Goal: Task Accomplishment & Management: Complete application form

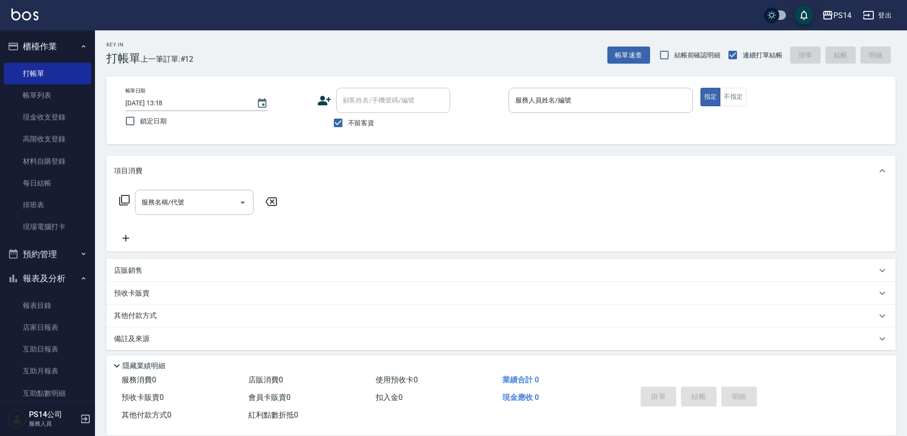
click at [559, 85] on div "帳單日期 [DATE] 13:18 鎖定日期 顧客姓名/手機號碼/編號 顧客姓名/手機號碼/編號 不留客資 服務人員姓名/編號 服務人員姓名/編號 指定 不指定" at bounding box center [500, 110] width 789 height 68
click at [560, 95] on div "服務人員姓名/編號 服務人員姓名/編號" at bounding box center [600, 100] width 184 height 25
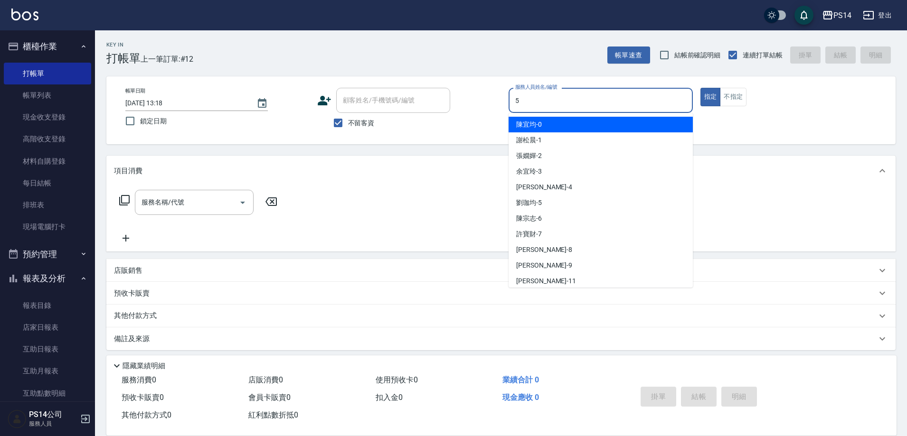
type input "[PERSON_NAME]-5"
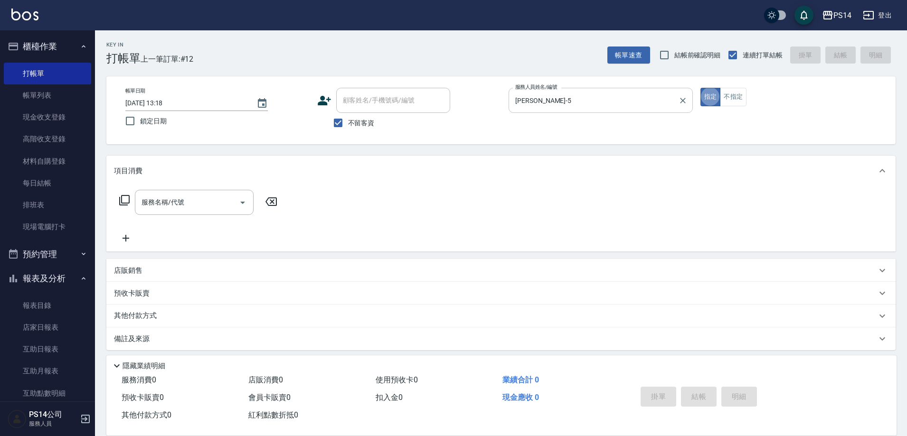
type button "true"
click at [737, 93] on button "不指定" at bounding box center [733, 97] width 27 height 19
click at [205, 214] on div "服務名稱/代號" at bounding box center [194, 202] width 119 height 25
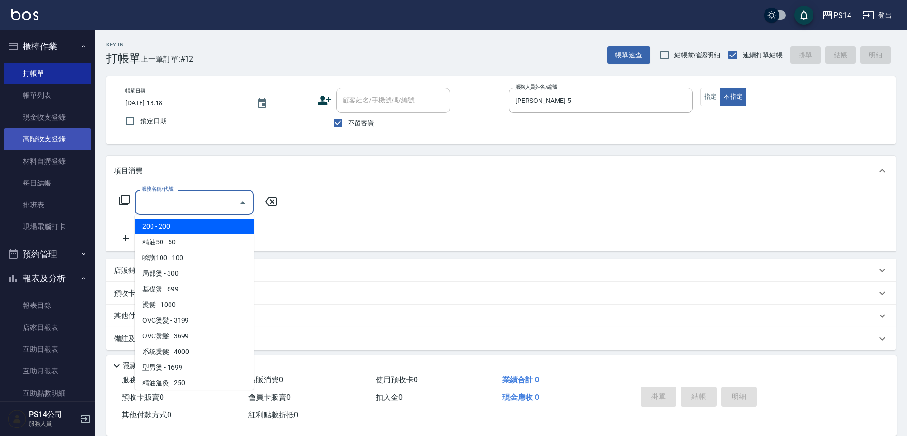
type input "1"
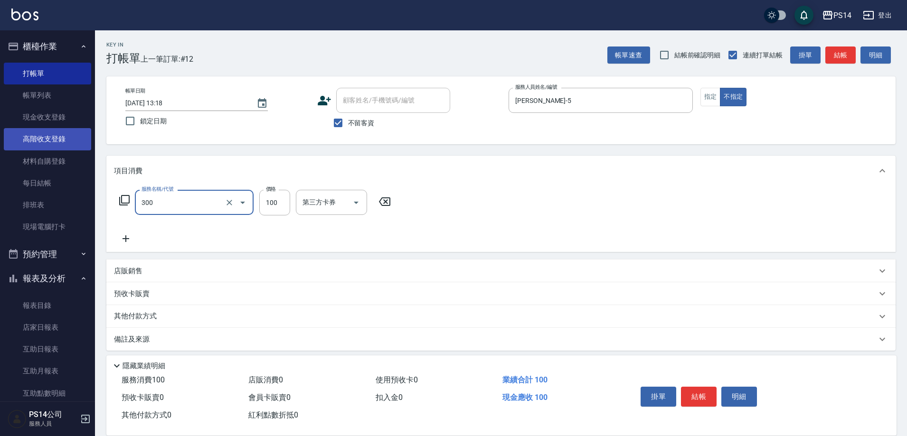
type input "剪髮(300)"
type input "50"
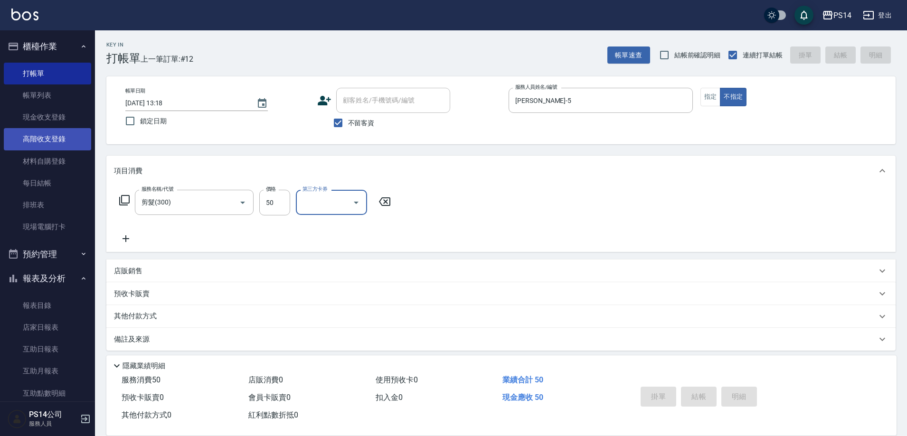
type input "[DATE] 17:12"
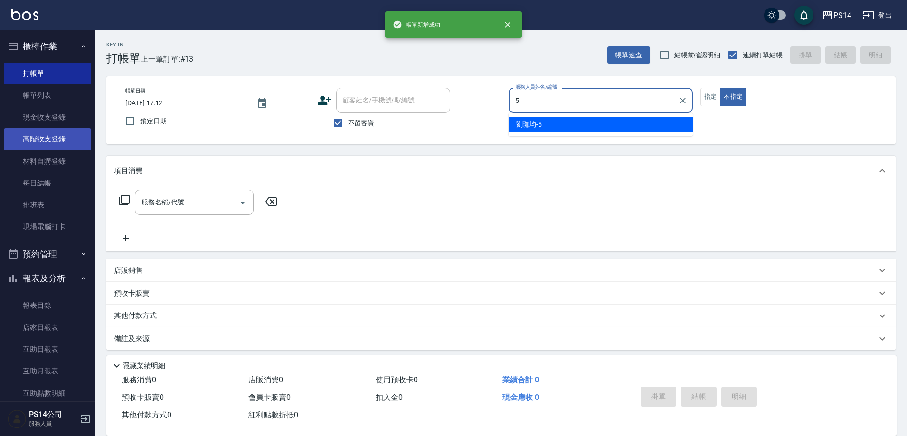
type input "[PERSON_NAME]-5"
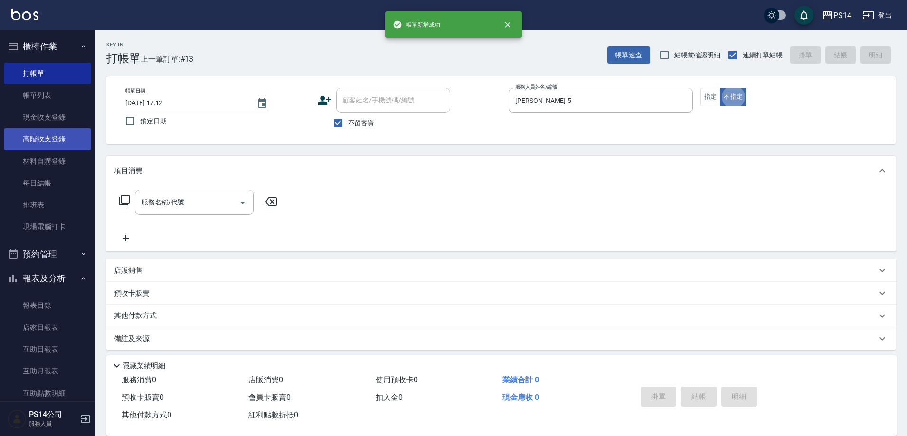
type button "false"
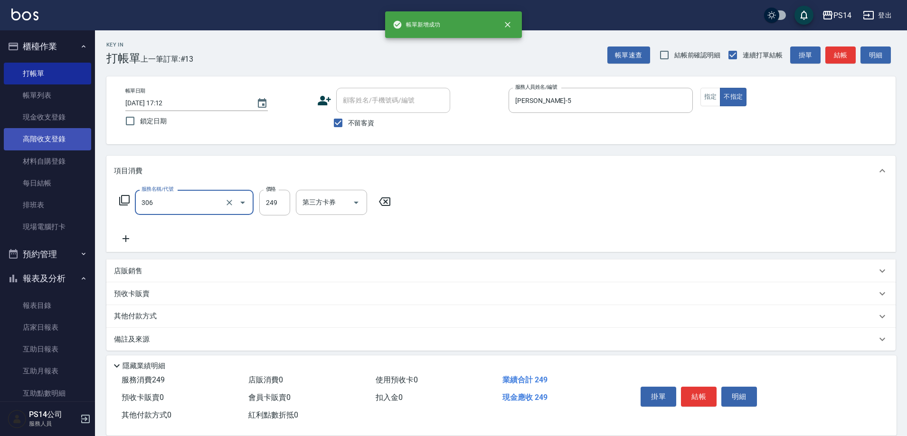
type input "剪髮(306)"
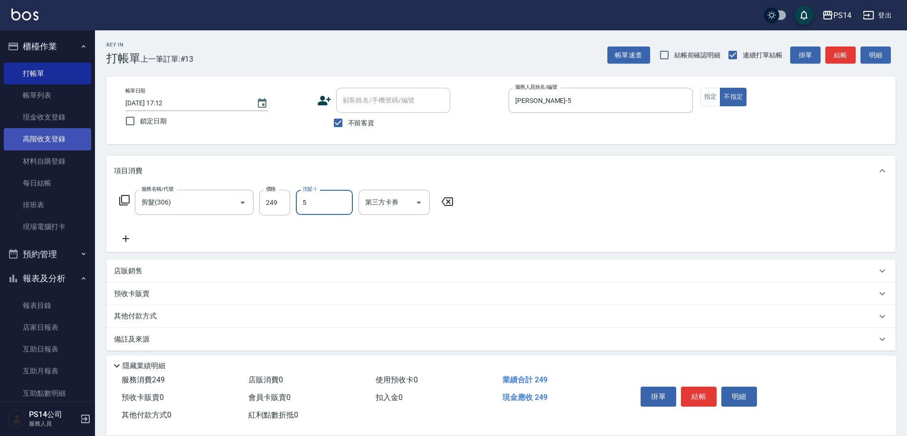
type input "[PERSON_NAME]-5"
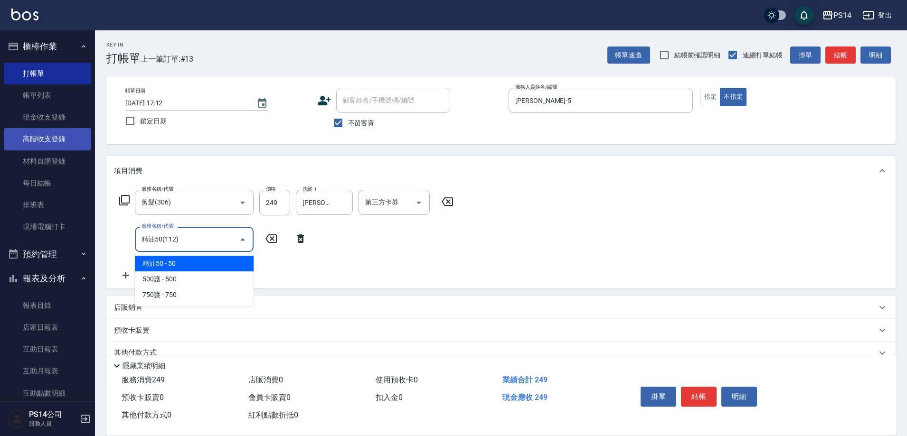
type input "精油50(112)"
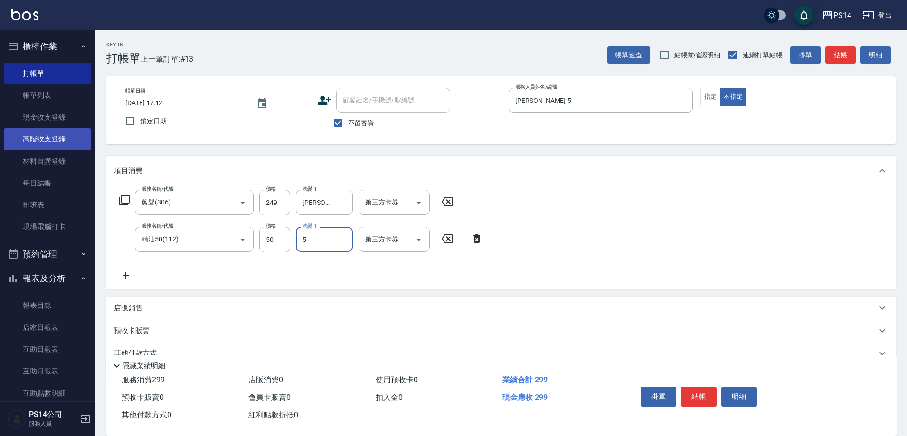
type input "[PERSON_NAME]-5"
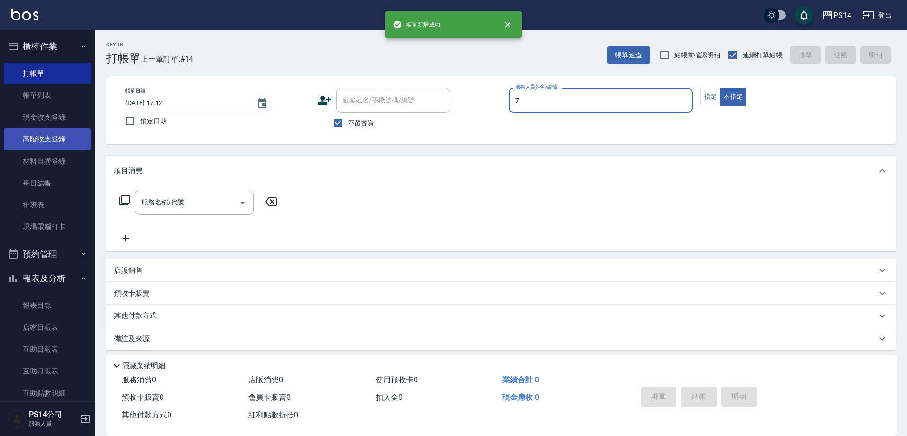
type input "許寶財-7"
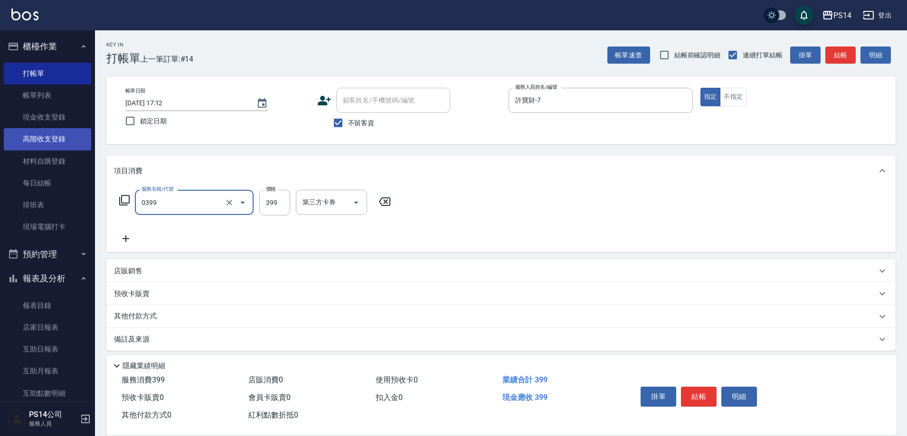
type input "海鹽399(0399)"
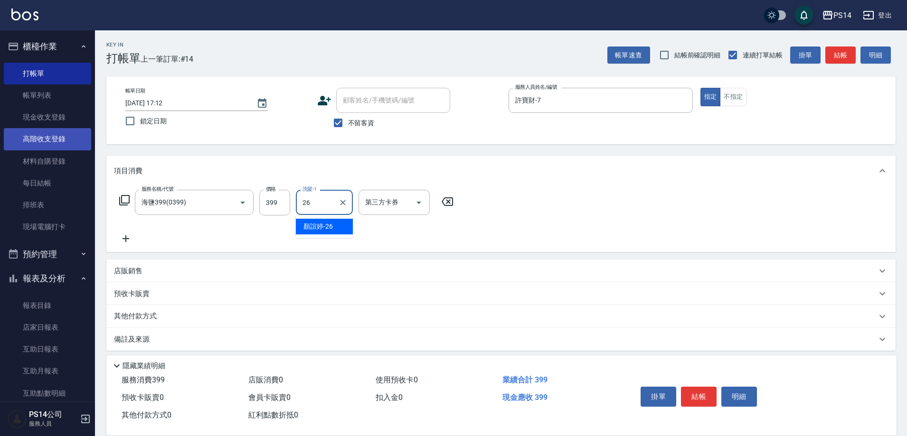
type input "[PERSON_NAME]-26"
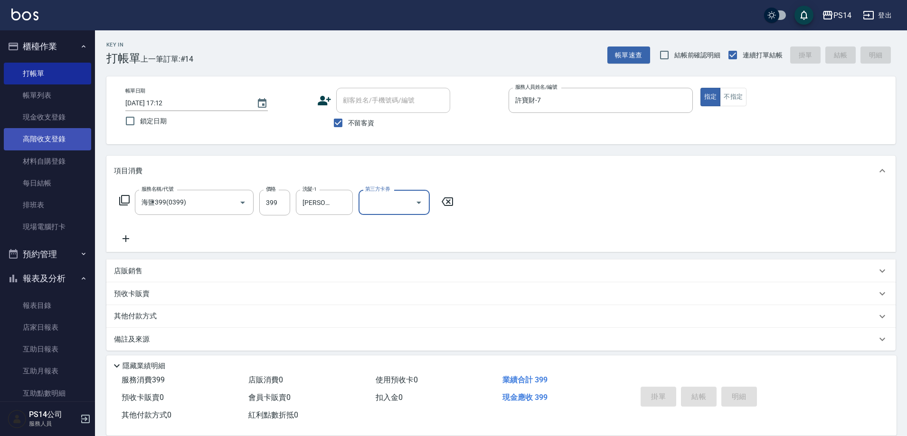
type input "[DATE] 17:13"
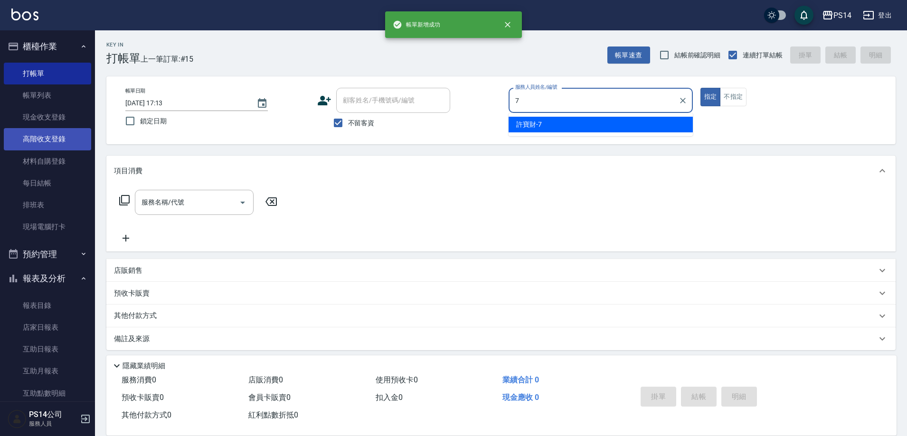
type input "許寶財-7"
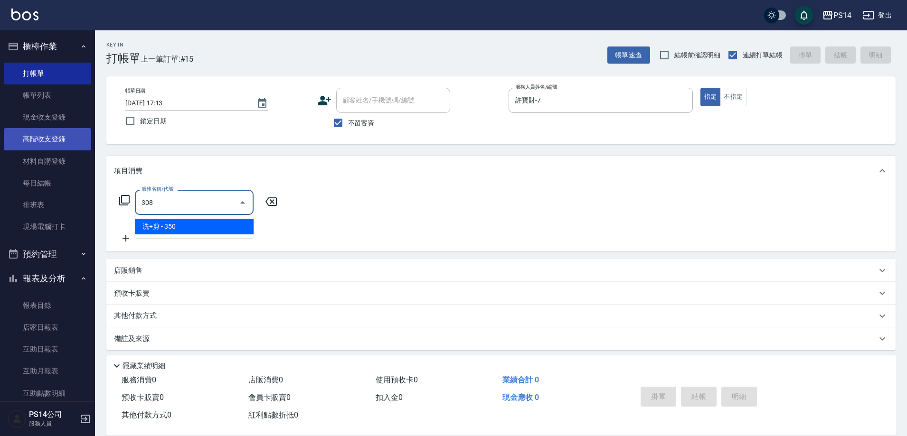
type input "洗+剪(308)"
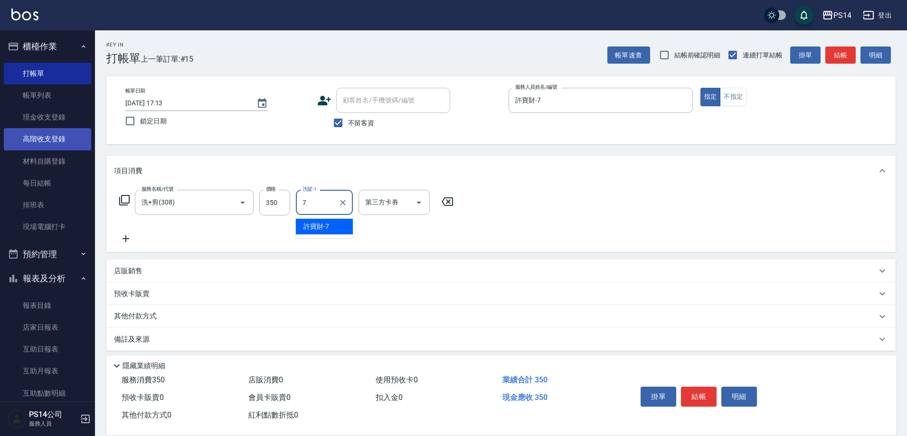
type input "許寶財-7"
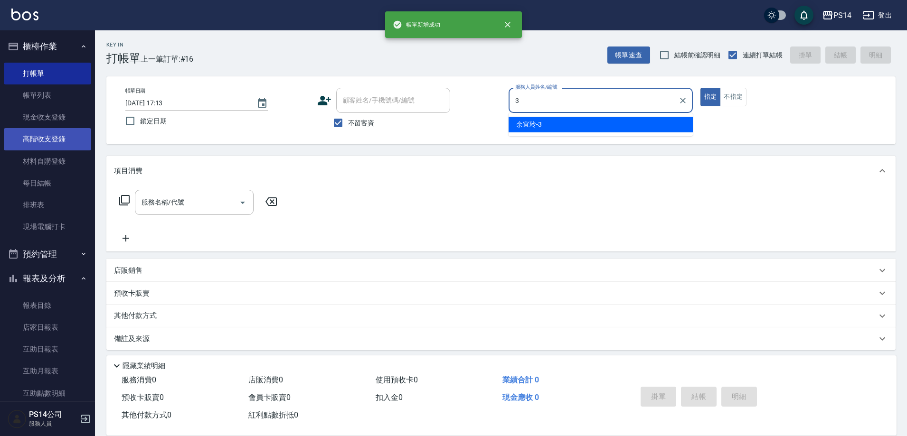
type input "余宜玲-3"
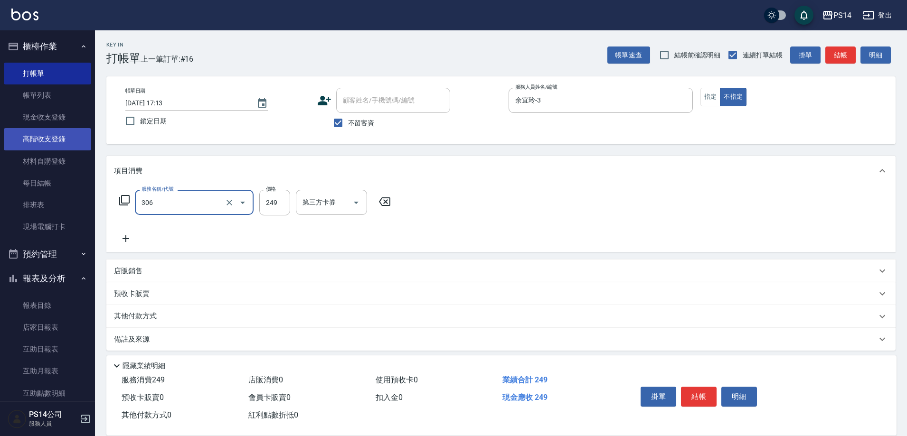
type input "剪髮(306)"
type input "[PERSON_NAME]-26"
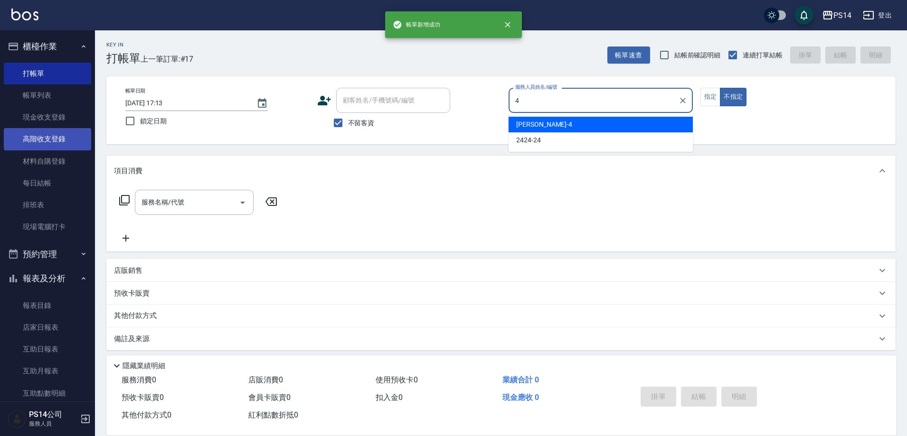
type input "[PERSON_NAME]-4"
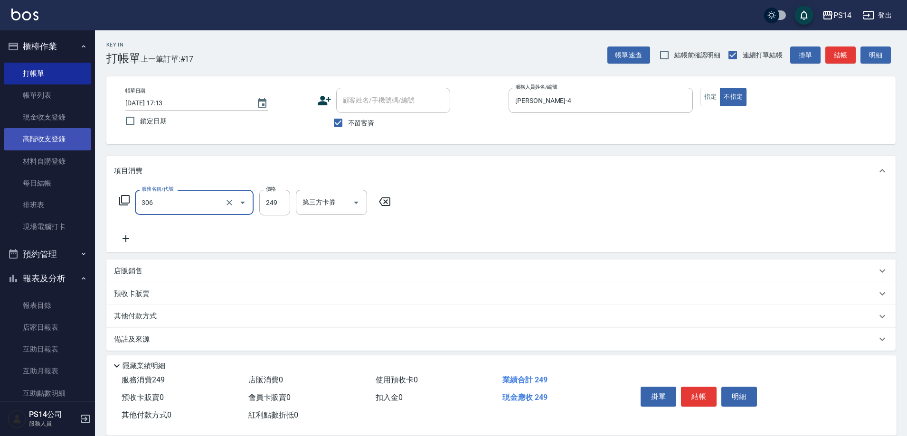
type input "剪髮(306)"
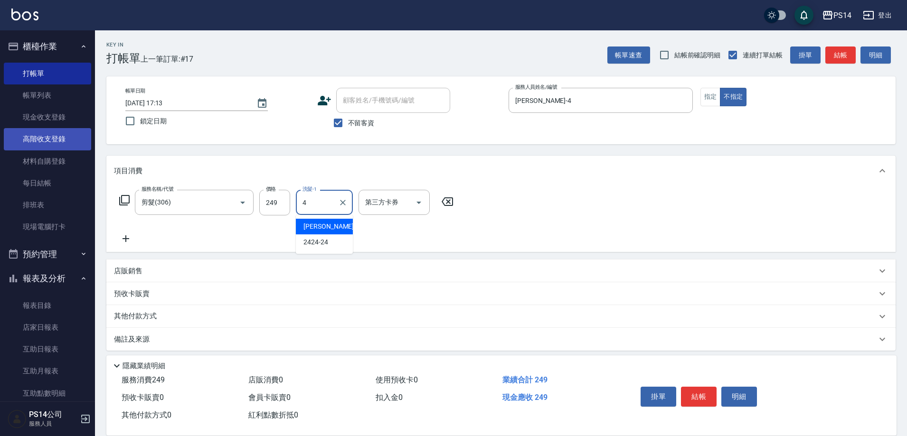
type input "[PERSON_NAME]-4"
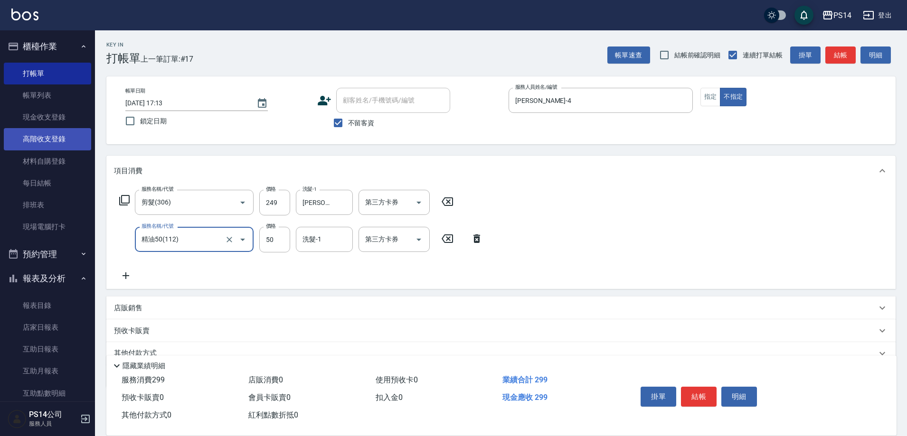
type input "精油50(112)"
type input "[PERSON_NAME]-4"
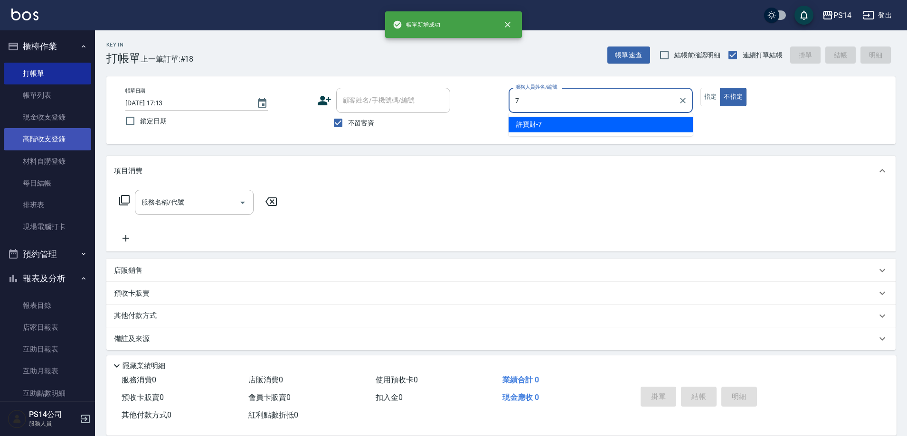
type input "許寶財-7"
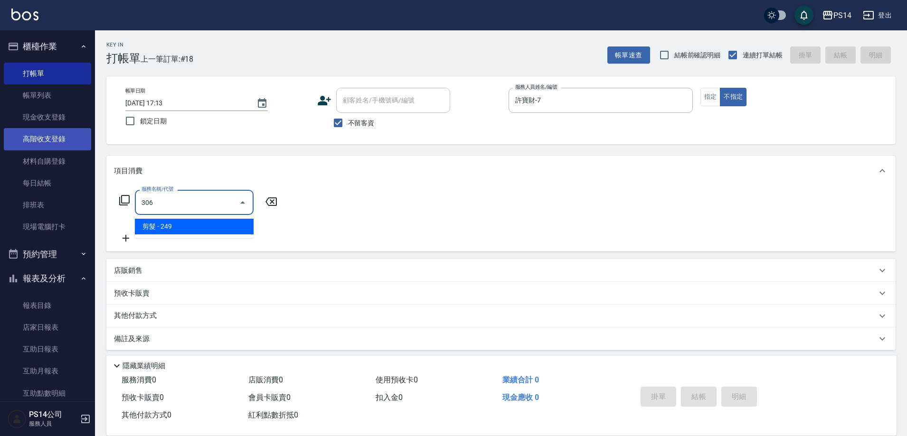
type input "剪髮(306)"
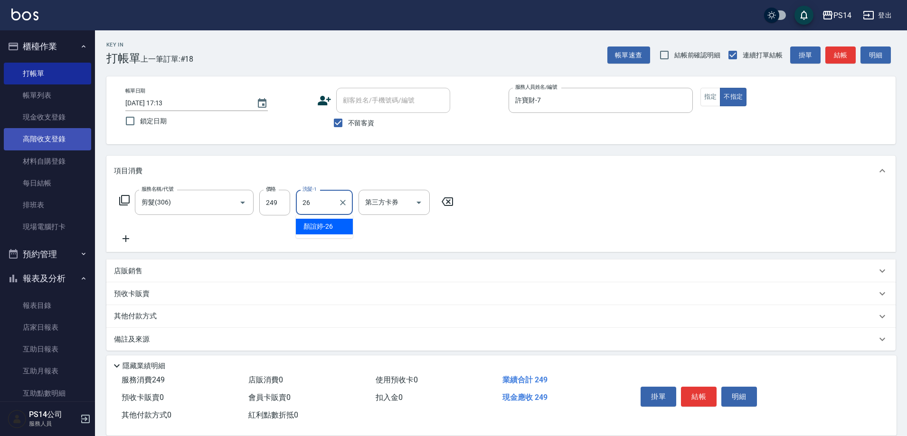
type input "[PERSON_NAME]-26"
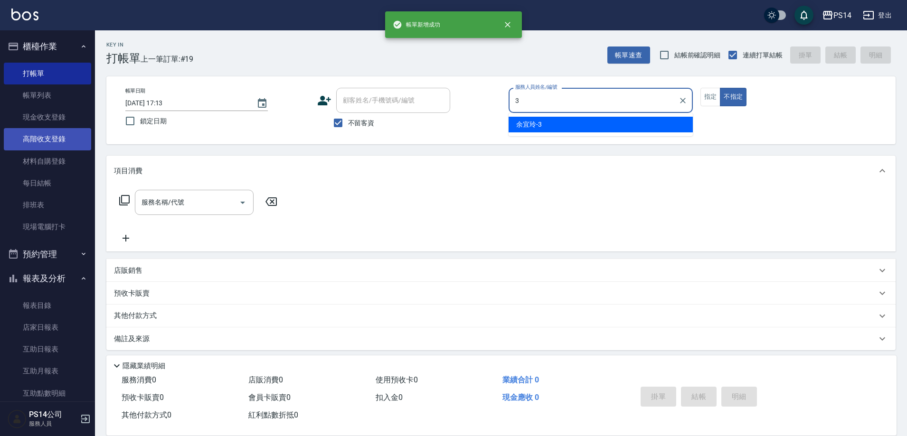
type input "余宜玲-3"
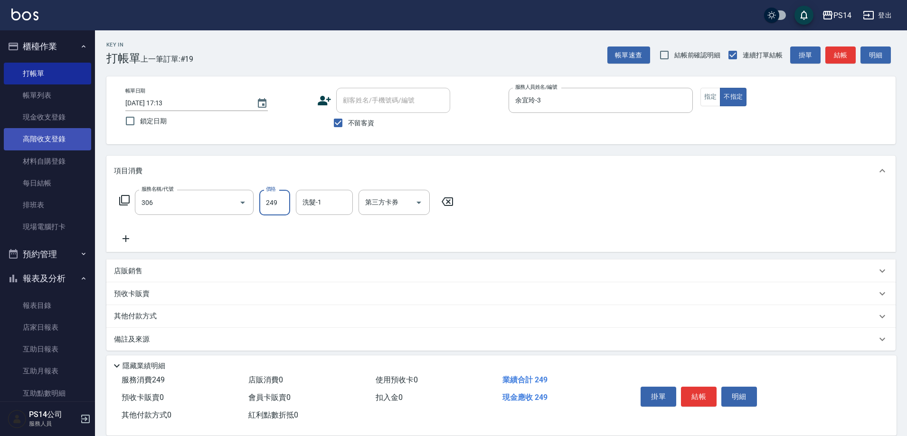
type input "剪髮(306)"
type input "余宜玲-3"
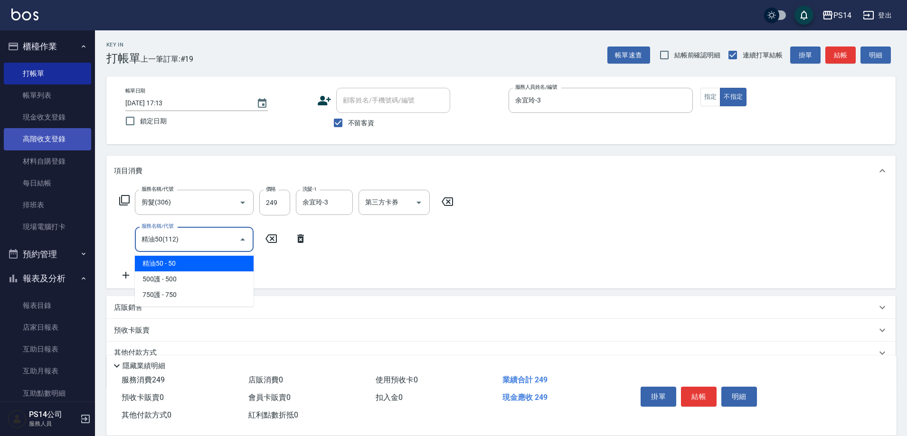
type input "精油50(112)"
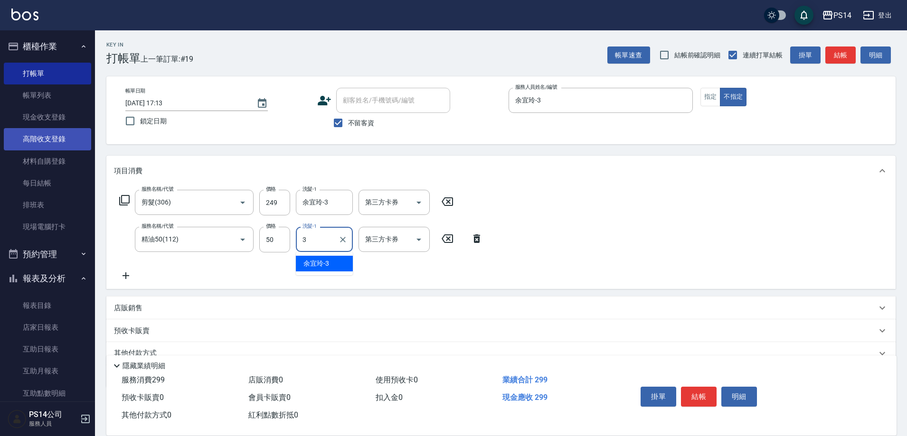
type input "余宜玲-3"
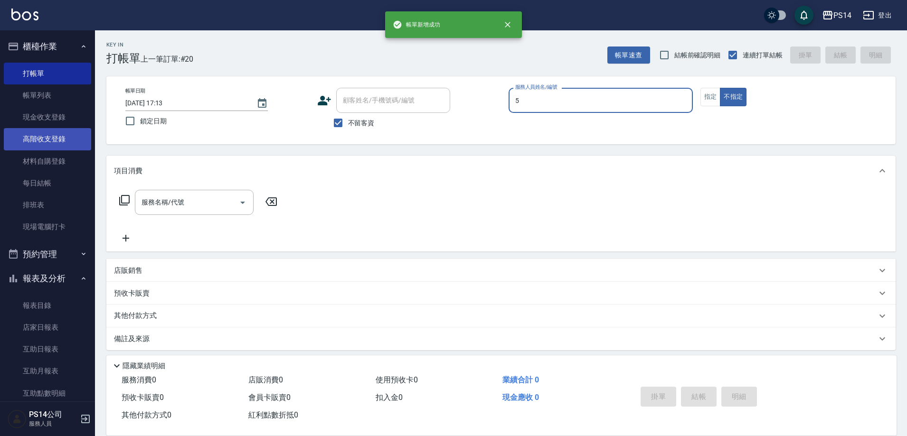
type input "[PERSON_NAME]-5"
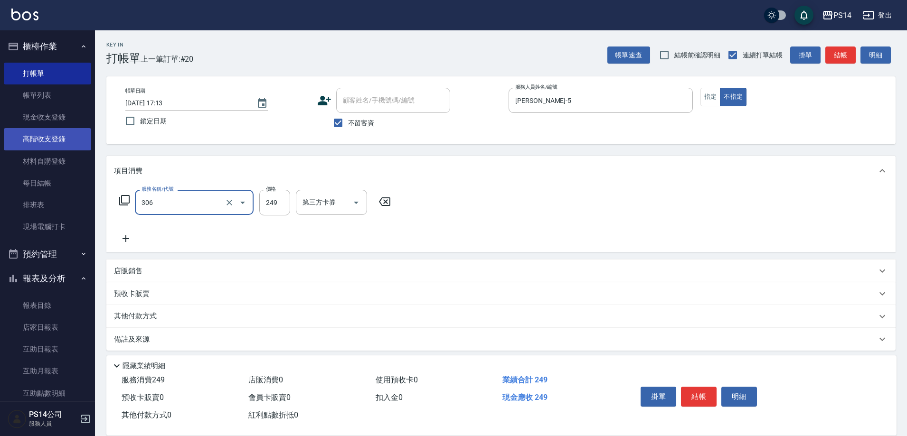
type input "剪髮(306)"
type input "[PERSON_NAME]-5"
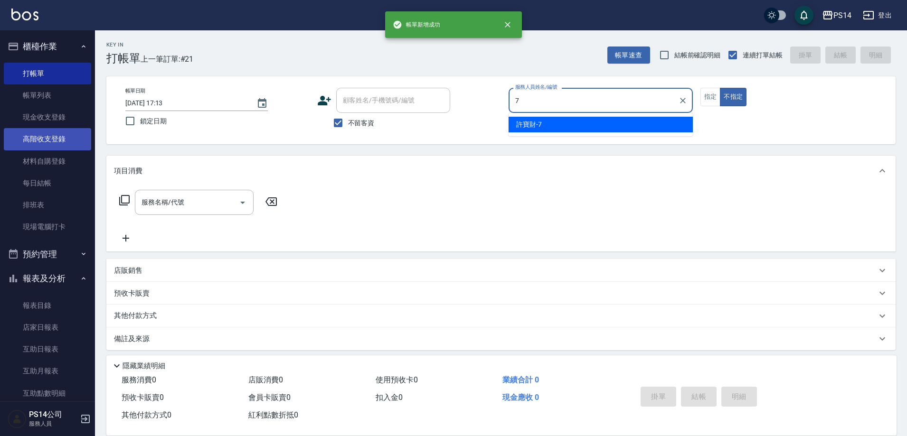
type input "許寶財-7"
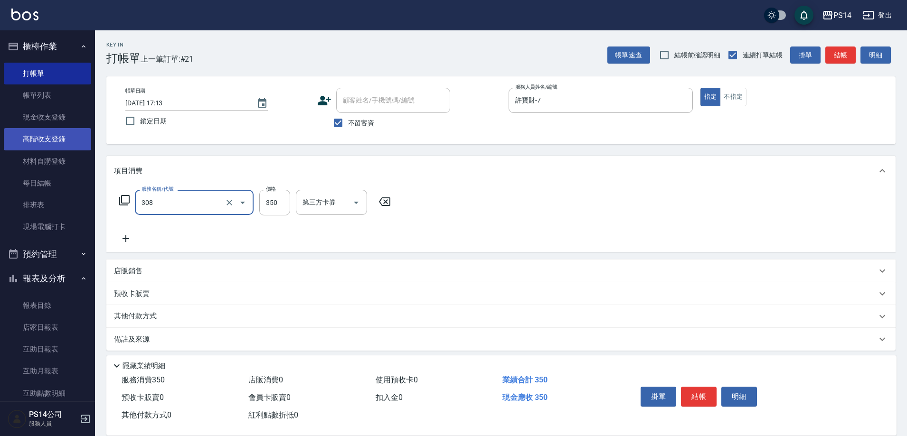
type input "洗+剪(308)"
type input "[PERSON_NAME]-26"
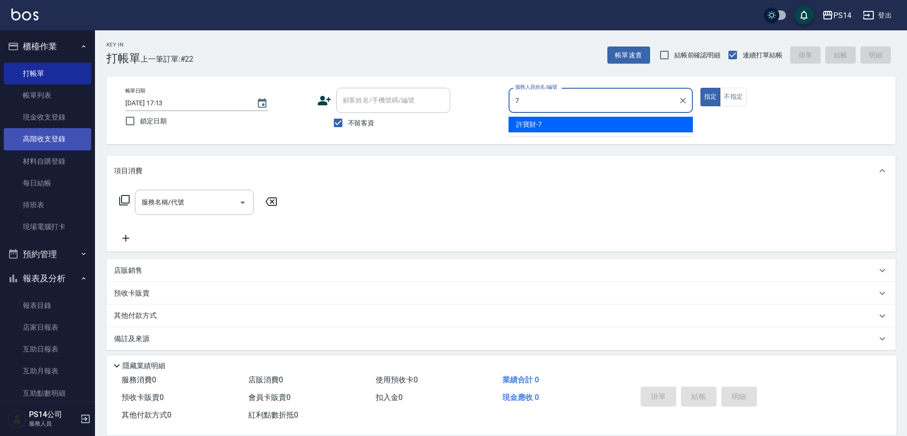
type input "許寶財-7"
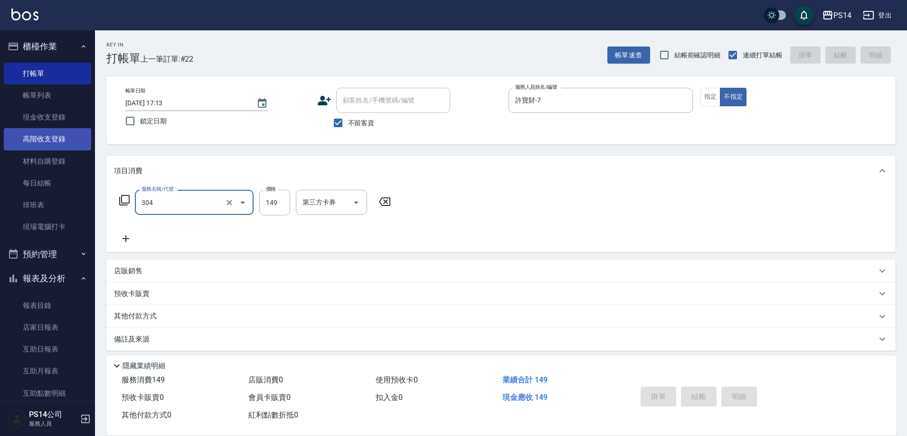
type input "304"
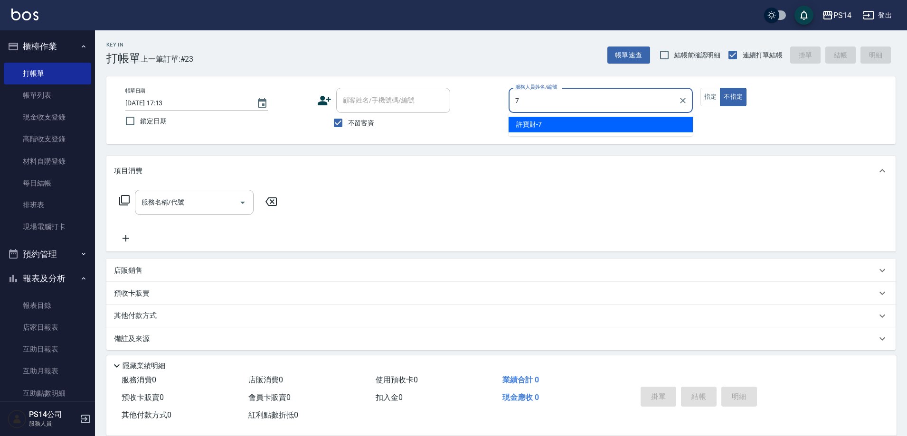
type input "許寶財-7"
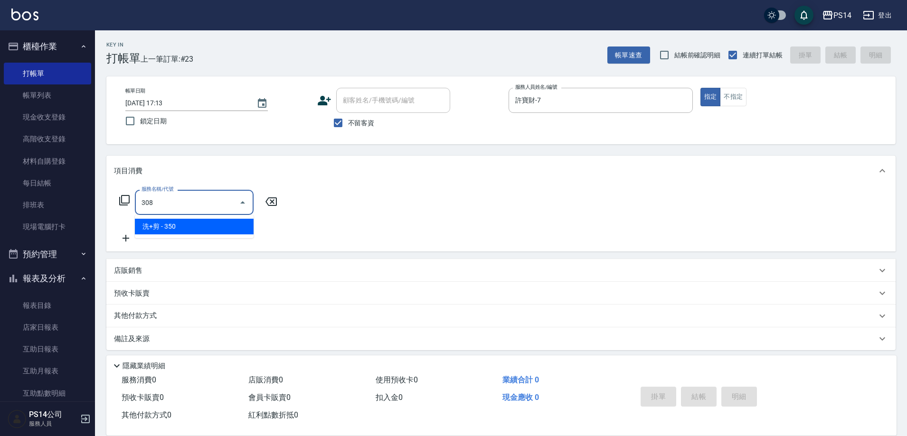
type input "洗+剪(308)"
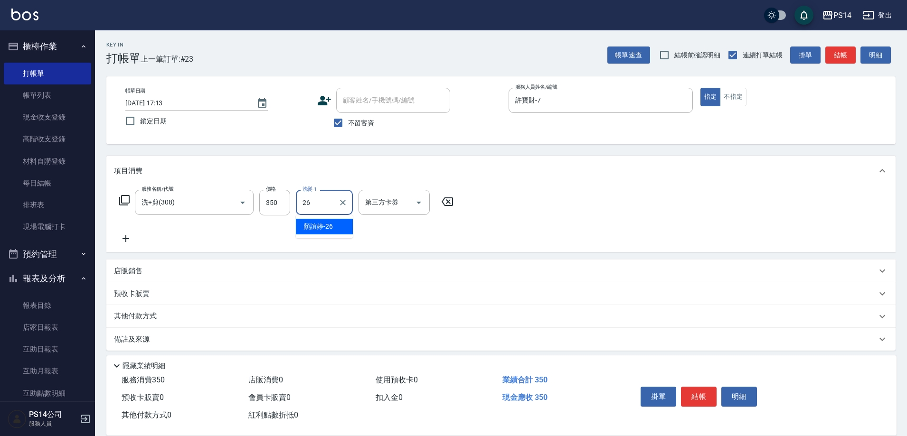
type input "[PERSON_NAME]-26"
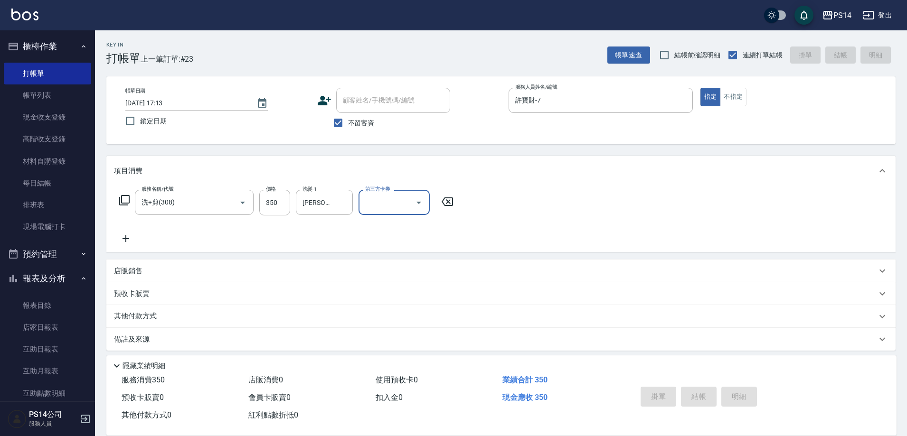
type input "[DATE] 17:16"
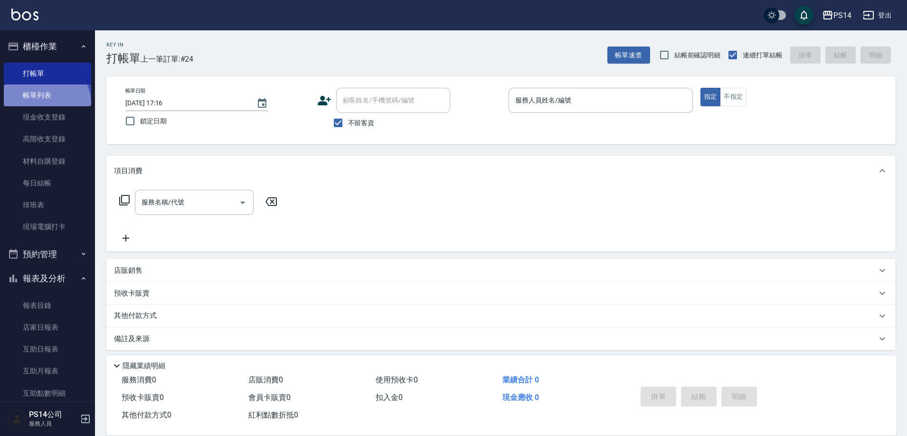
click at [45, 103] on link "帳單列表" at bounding box center [47, 96] width 87 height 22
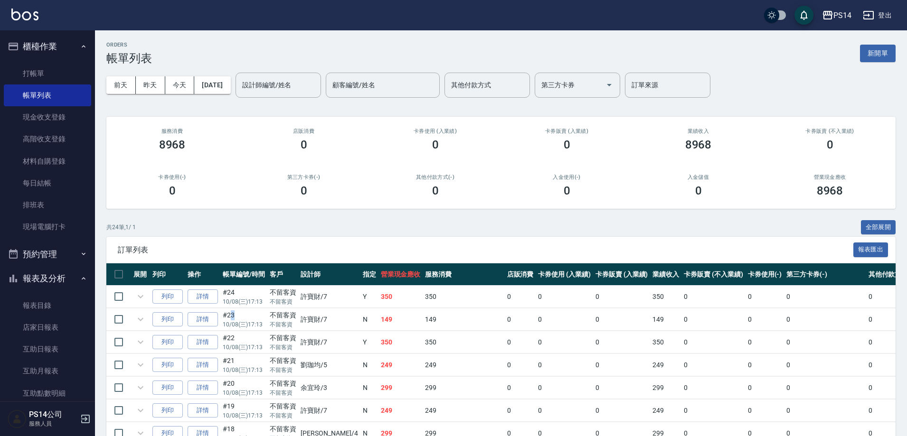
drag, startPoint x: 229, startPoint y: 314, endPoint x: 226, endPoint y: 310, distance: 5.5
click at [229, 314] on td "#23 10/08 (三) 17:13" at bounding box center [243, 320] width 47 height 22
click at [206, 296] on link "詳情" at bounding box center [203, 297] width 30 height 15
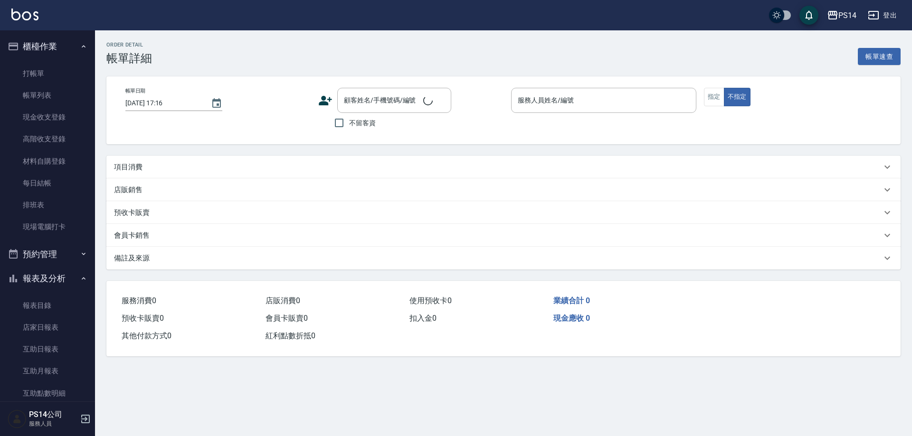
type input "[DATE] 17:13"
checkbox input "true"
type input "許寶財-7"
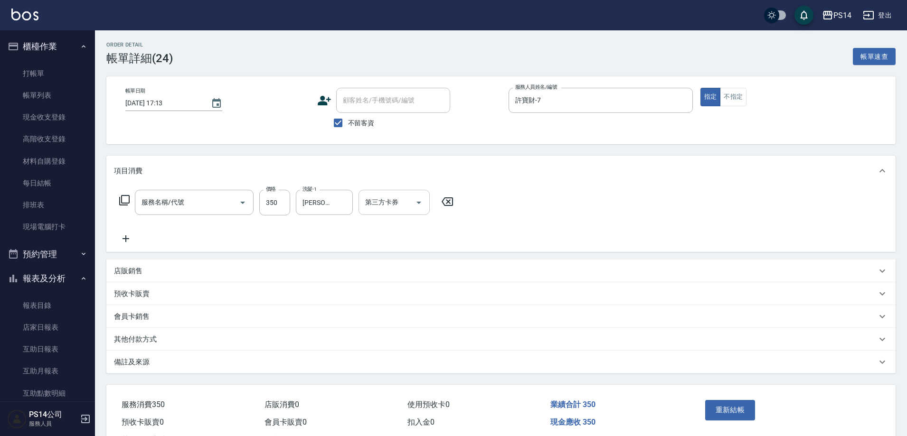
type input "洗+剪(308)"
click at [422, 205] on icon "Open" at bounding box center [418, 202] width 11 height 11
click at [405, 262] on span "FUNNOW" at bounding box center [393, 258] width 71 height 16
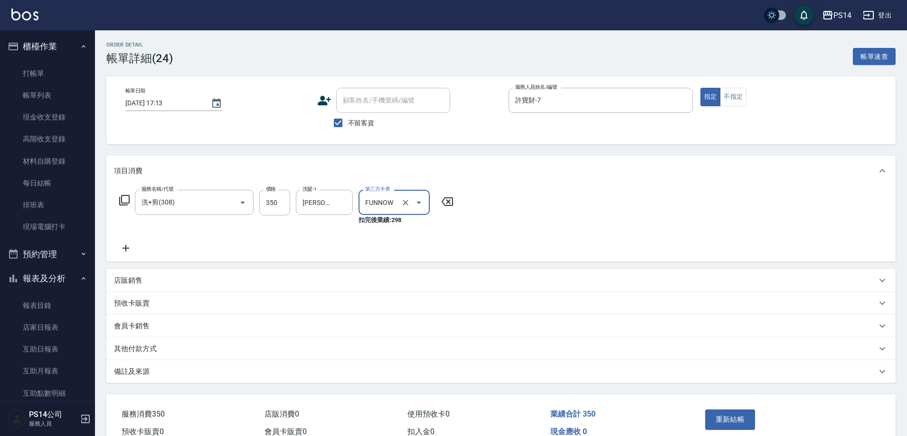
click at [417, 209] on button "Open" at bounding box center [418, 202] width 15 height 15
click at [385, 275] on span "儲值卡" at bounding box center [393, 274] width 71 height 16
type input "儲值卡"
click at [745, 416] on button "重新結帳" at bounding box center [730, 420] width 50 height 20
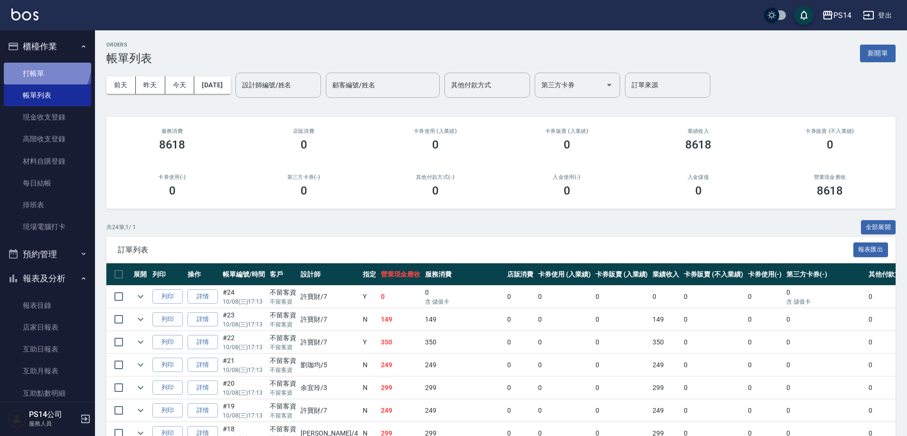
click at [37, 63] on link "打帳單" at bounding box center [47, 74] width 87 height 22
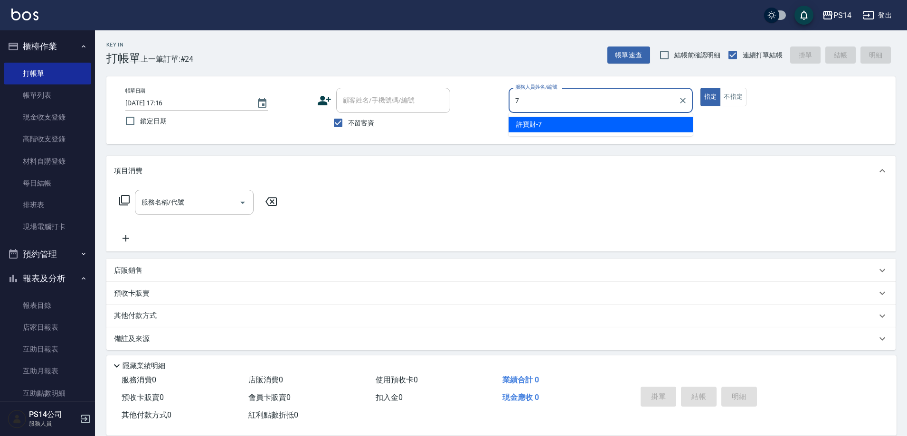
type input "許寶財-7"
type button "true"
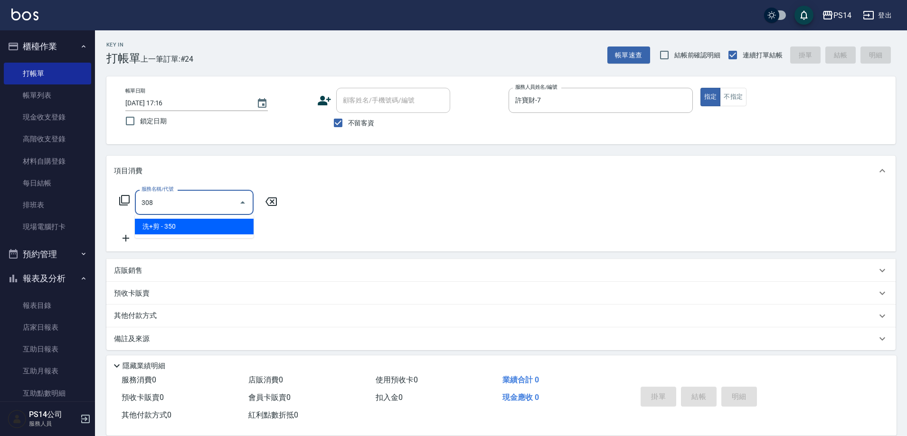
type input "洗+剪(308)"
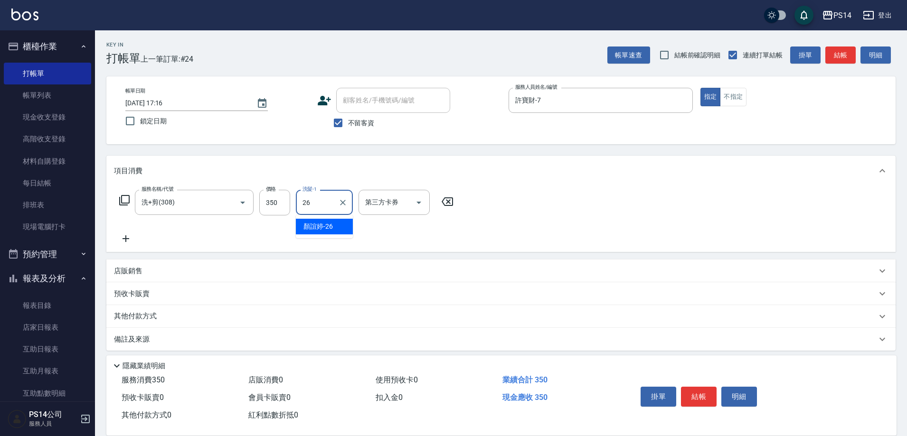
type input "[PERSON_NAME]-26"
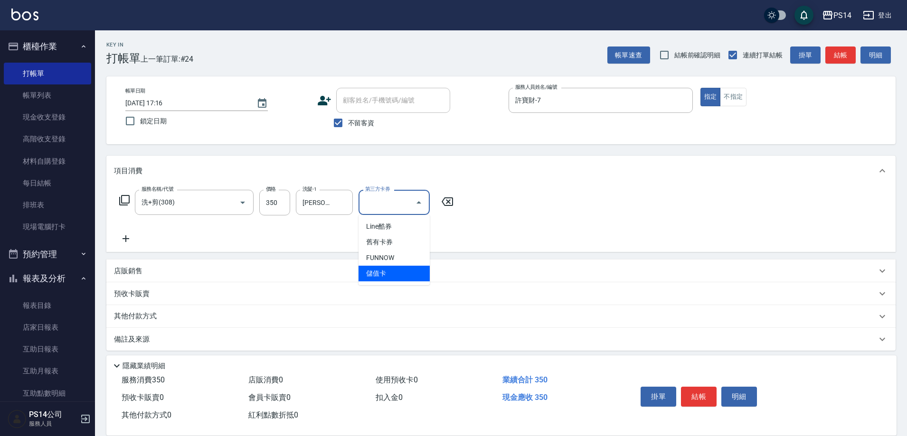
type input "儲值卡"
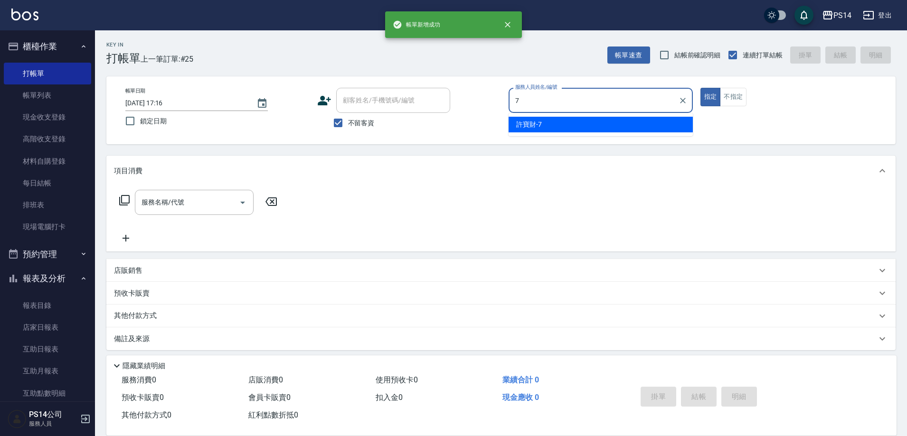
type input "許寶財-7"
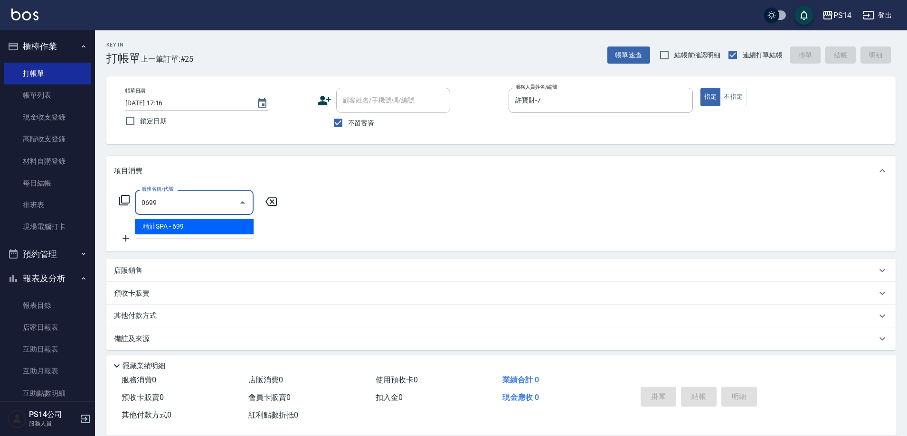
type input "精油SPA(0699)"
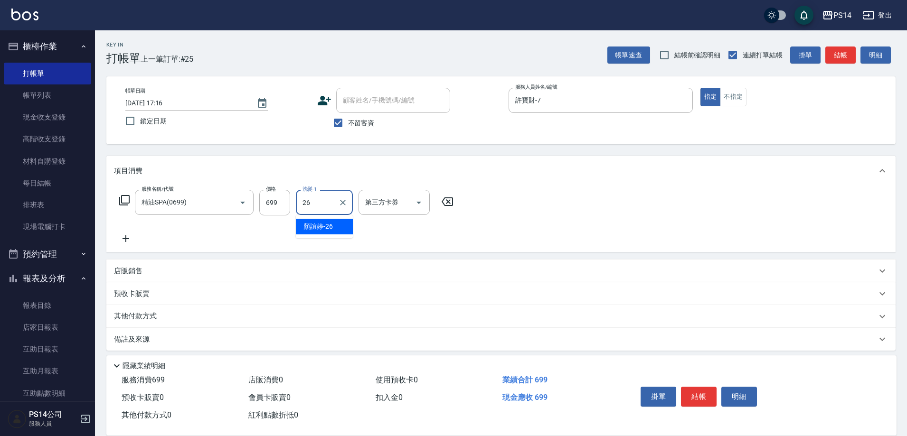
type input "[PERSON_NAME]-26"
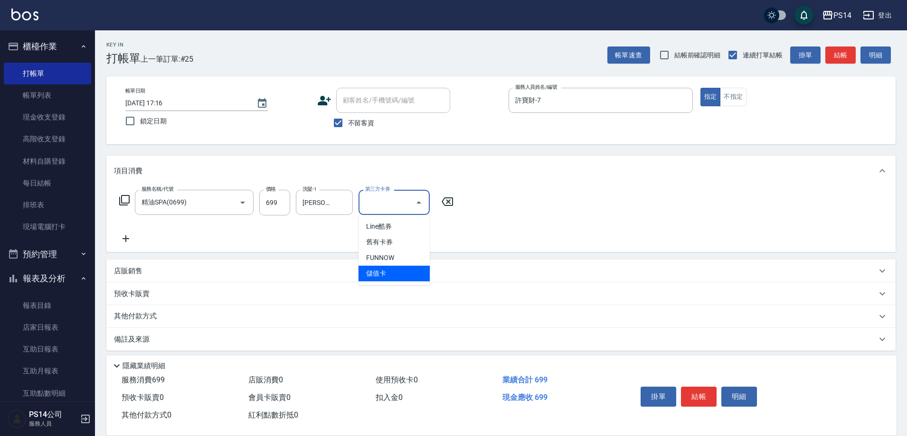
type input "儲值卡"
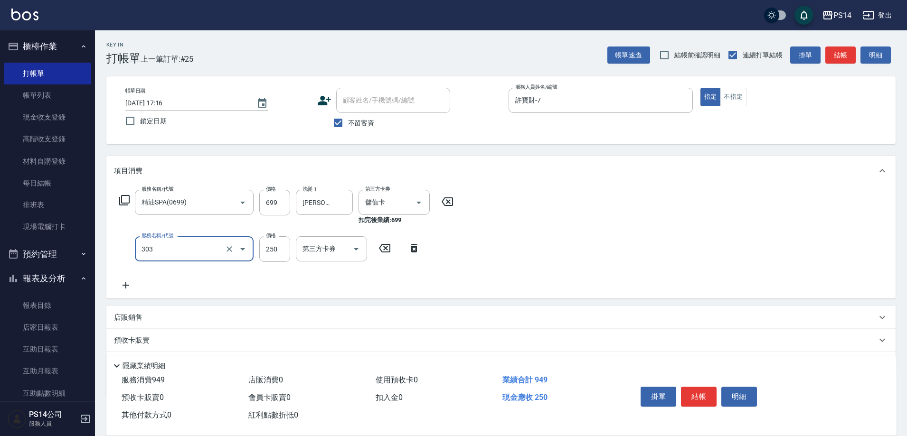
type input "剪髮(303)"
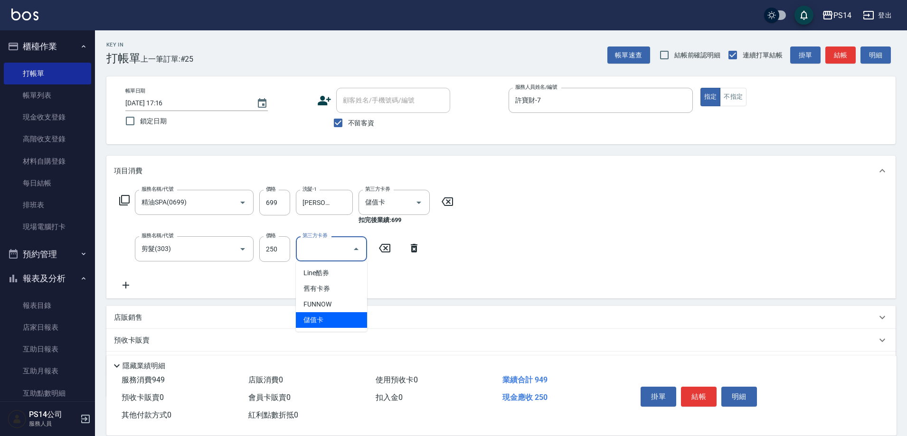
type input "儲值卡"
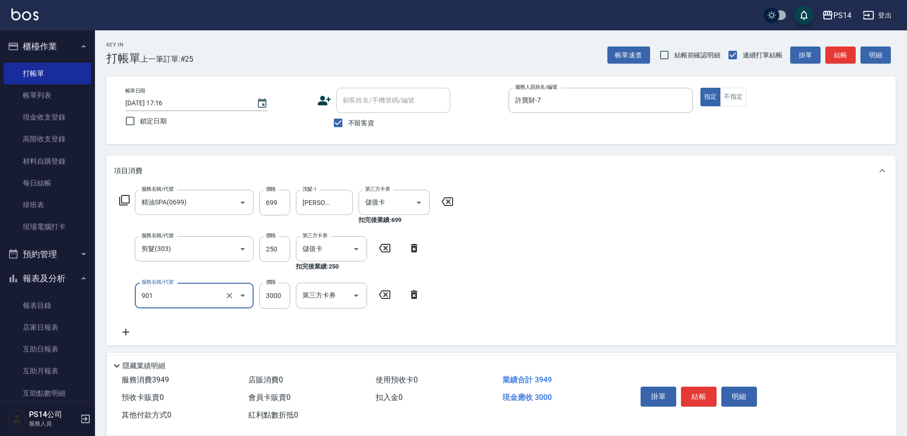
type input "儲值3000(901)"
type input "940"
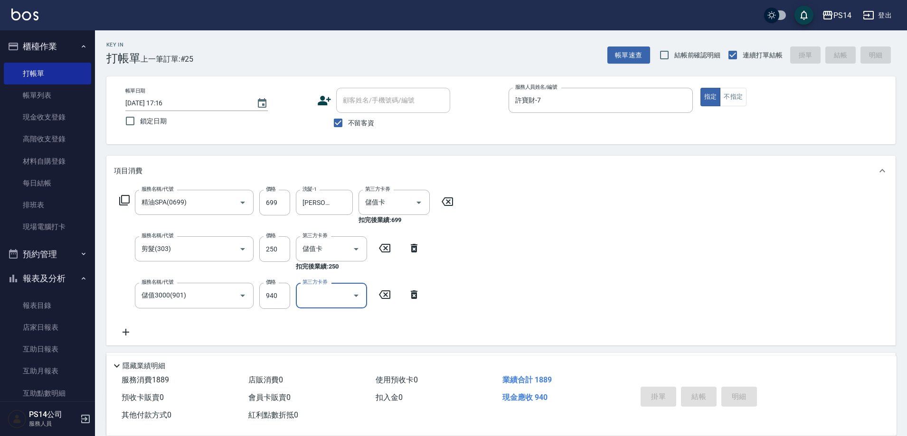
type input "[DATE] 17:17"
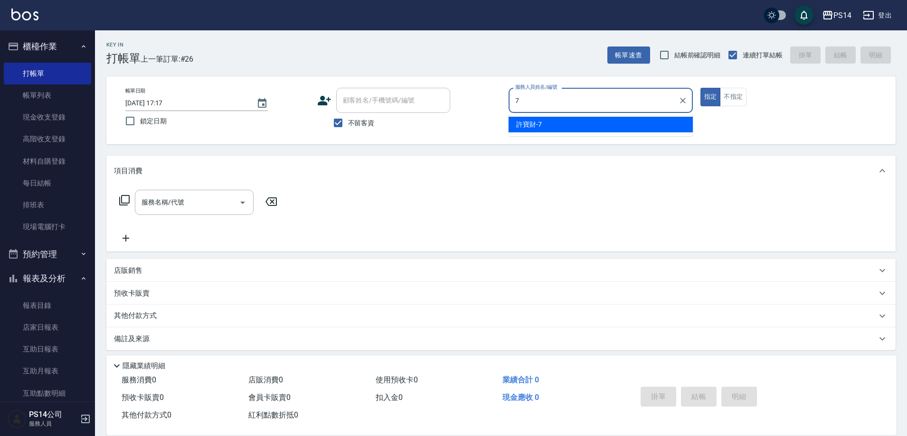
type input "許寶財-7"
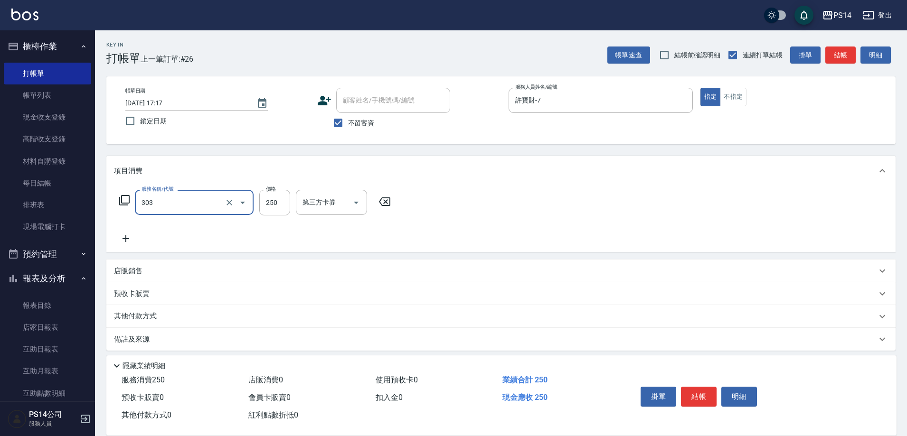
type input "剪髮(303)"
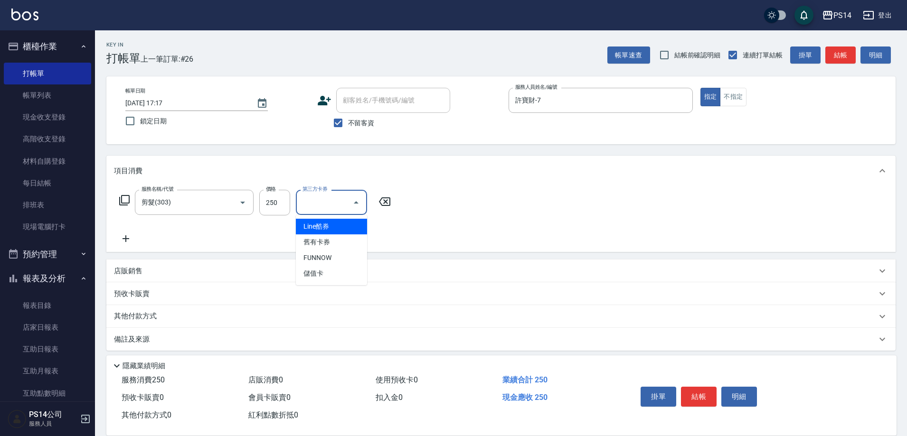
type input "儲值卡"
